Goal: Navigation & Orientation: Understand site structure

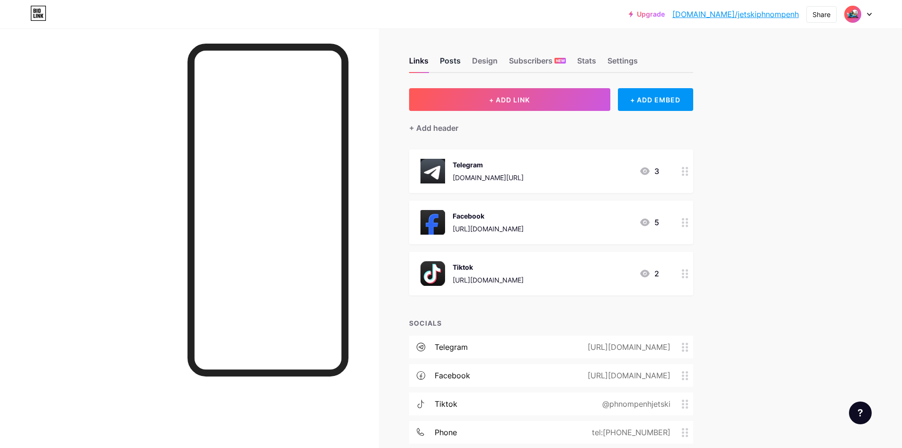
click at [445, 65] on div "Posts" at bounding box center [450, 63] width 21 height 17
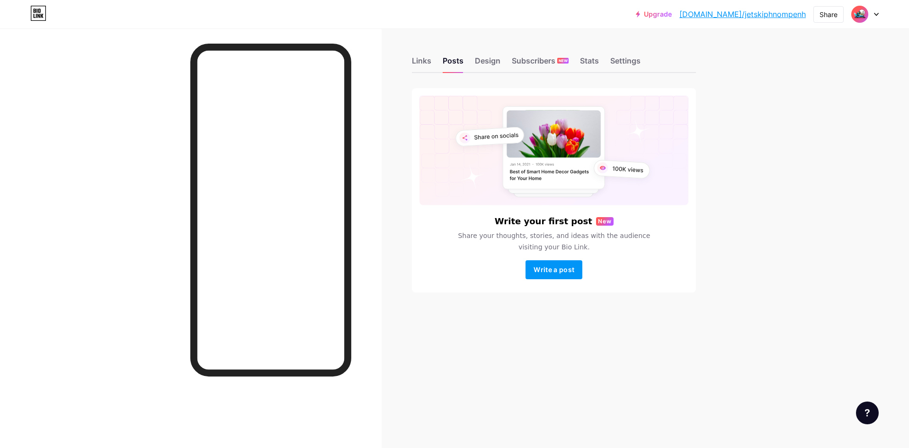
click at [435, 63] on div "Links Posts Design Subscribers NEW Stats Settings" at bounding box center [554, 56] width 284 height 33
click at [580, 68] on div "Links Posts Design Subscribers NEW Stats Settings" at bounding box center [554, 56] width 284 height 33
click at [587, 65] on div "Stats" at bounding box center [589, 63] width 19 height 17
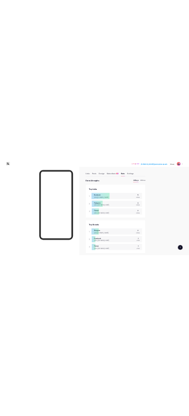
scroll to position [448, 902]
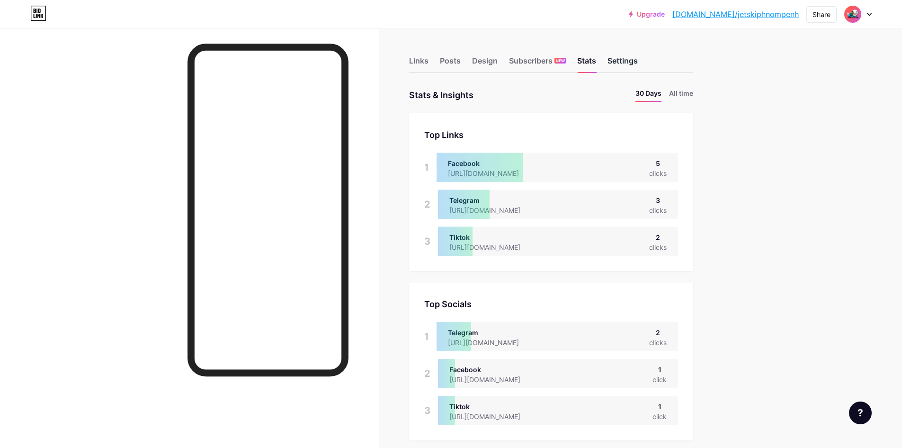
click at [627, 60] on div "Settings" at bounding box center [623, 63] width 30 height 17
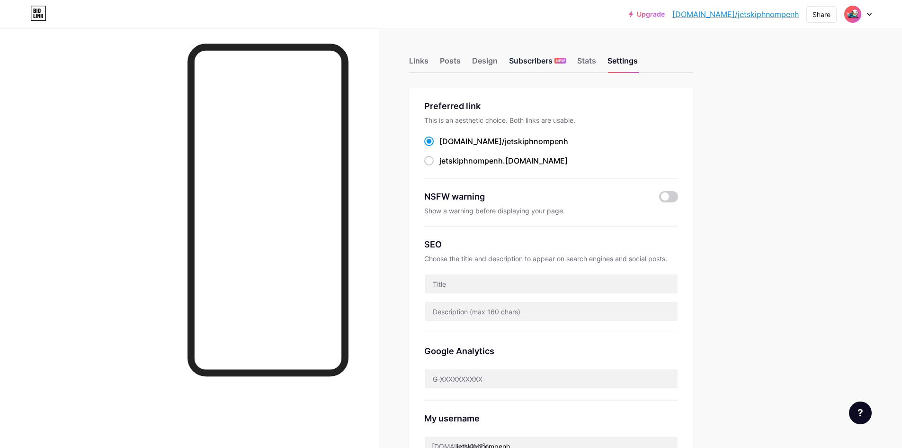
click at [557, 63] on div "Subscribers NEW" at bounding box center [537, 63] width 57 height 17
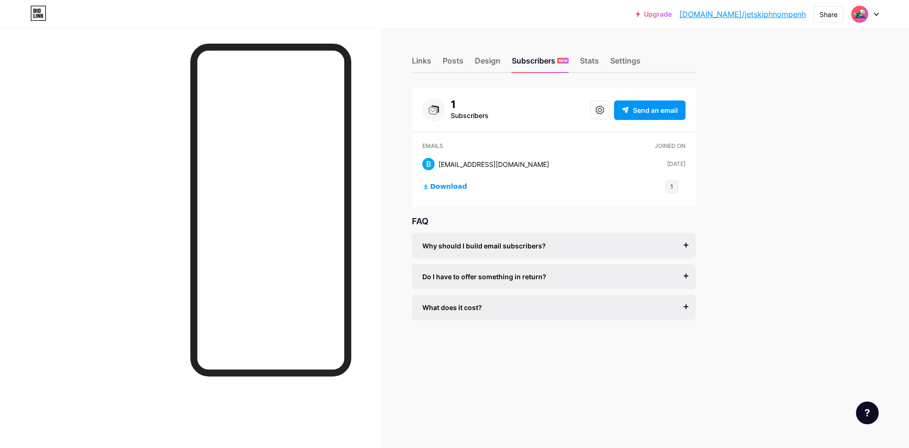
click at [381, 24] on div "Upgrade bio.link/jetski... bio.link/jetskiphnompenh Share Switch accounts Welco…" at bounding box center [454, 14] width 909 height 28
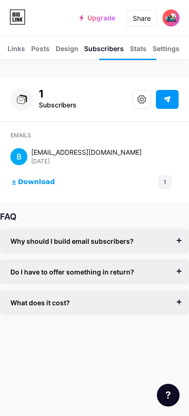
click at [19, 51] on div "Links" at bounding box center [17, 52] width 18 height 16
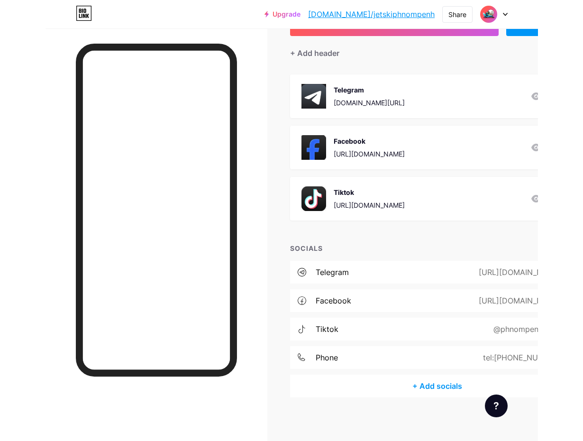
scroll to position [78, 0]
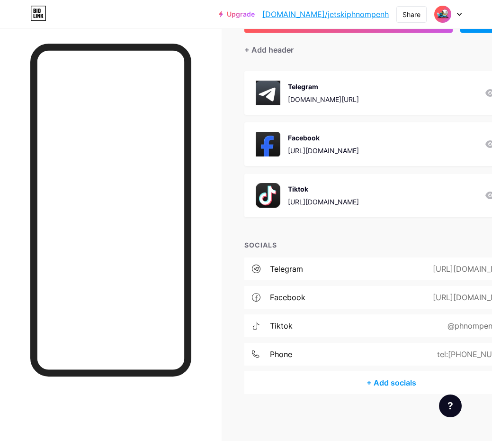
drag, startPoint x: 316, startPoint y: 172, endPoint x: 331, endPoint y: 155, distance: 22.5
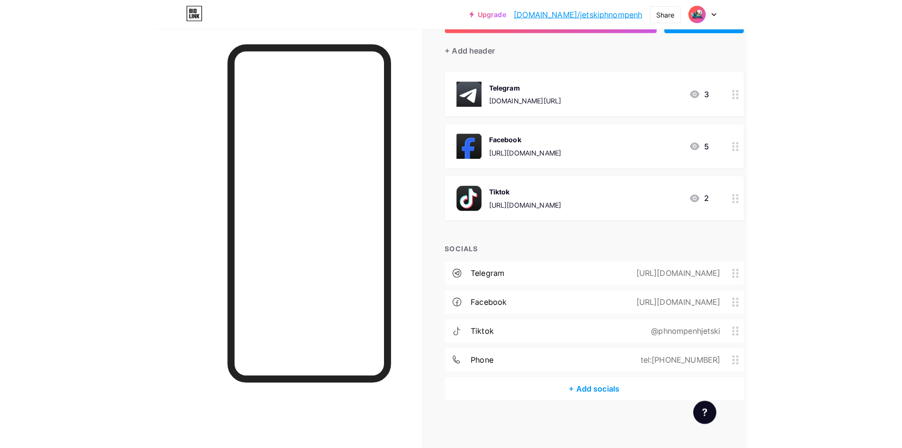
scroll to position [71, 0]
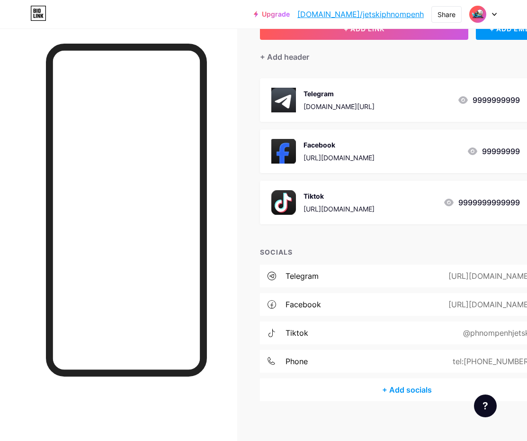
click at [389, 75] on div "+ ADD LINK + ADD EMBED + Add header Telegram t.me/Hortsokunrity 9999999999 Face…" at bounding box center [407, 209] width 294 height 384
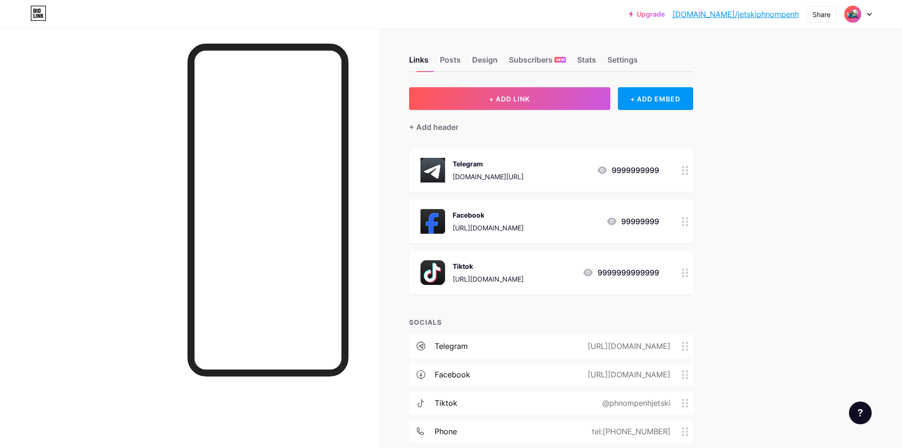
scroll to position [0, 0]
